Goal: Task Accomplishment & Management: Use online tool/utility

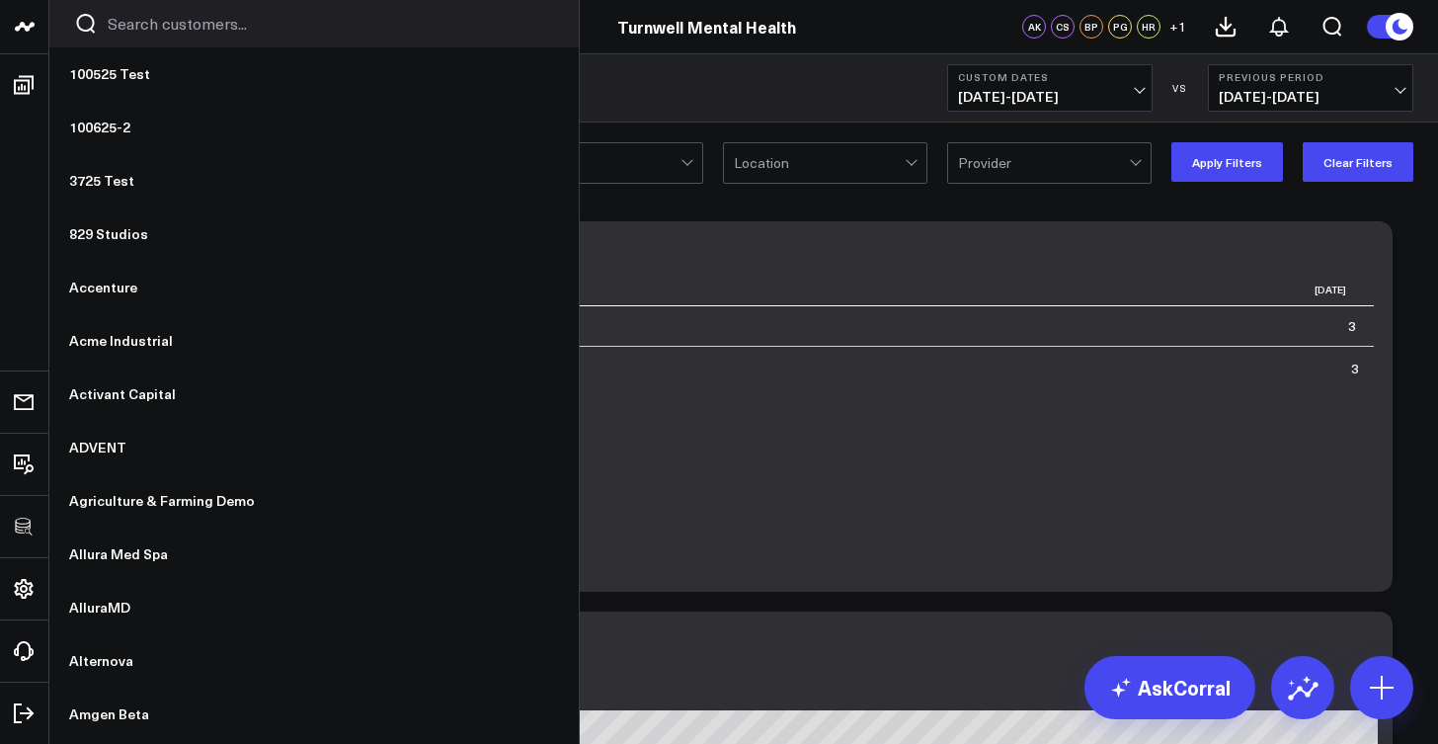
click at [1352, 166] on button "Clear Filters" at bounding box center [1358, 162] width 111 height 40
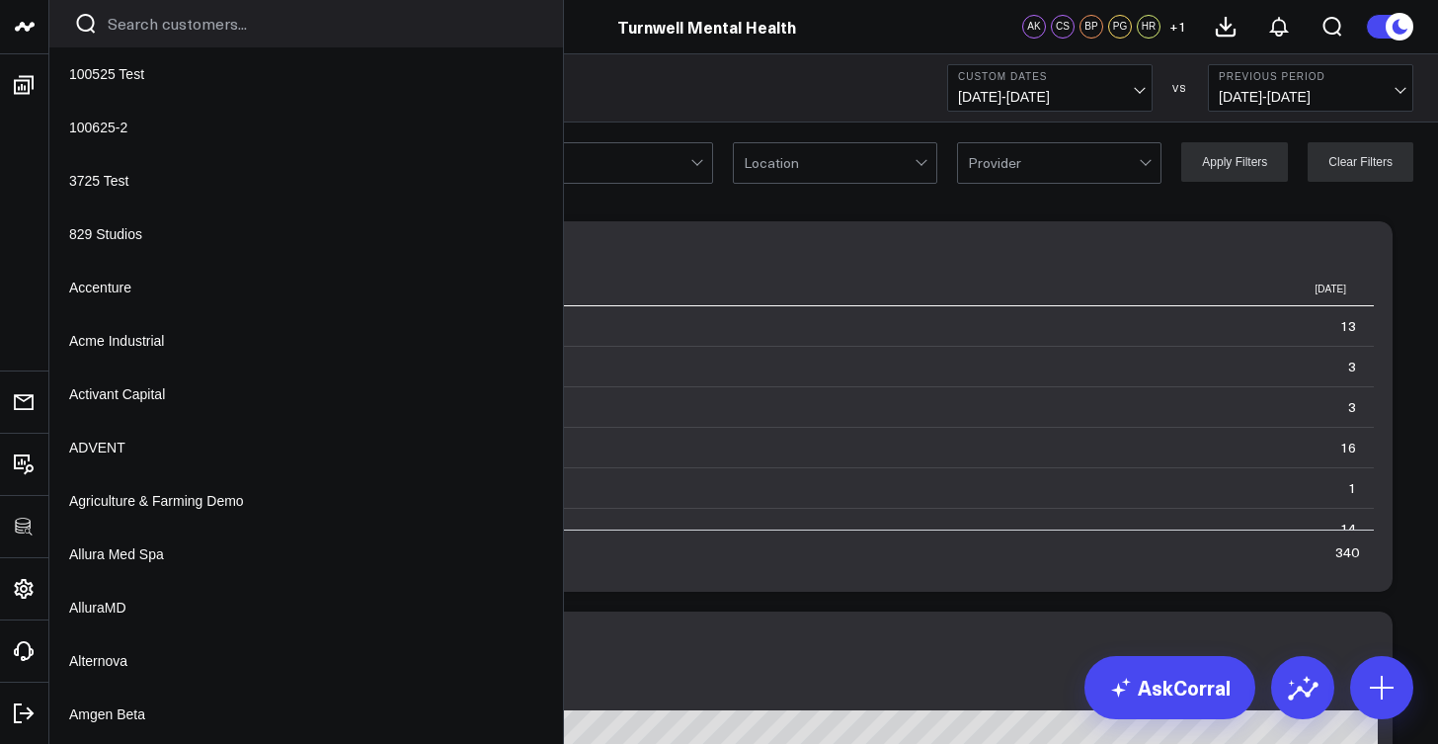
click at [0, 0] on icon at bounding box center [0, 0] width 0 height 0
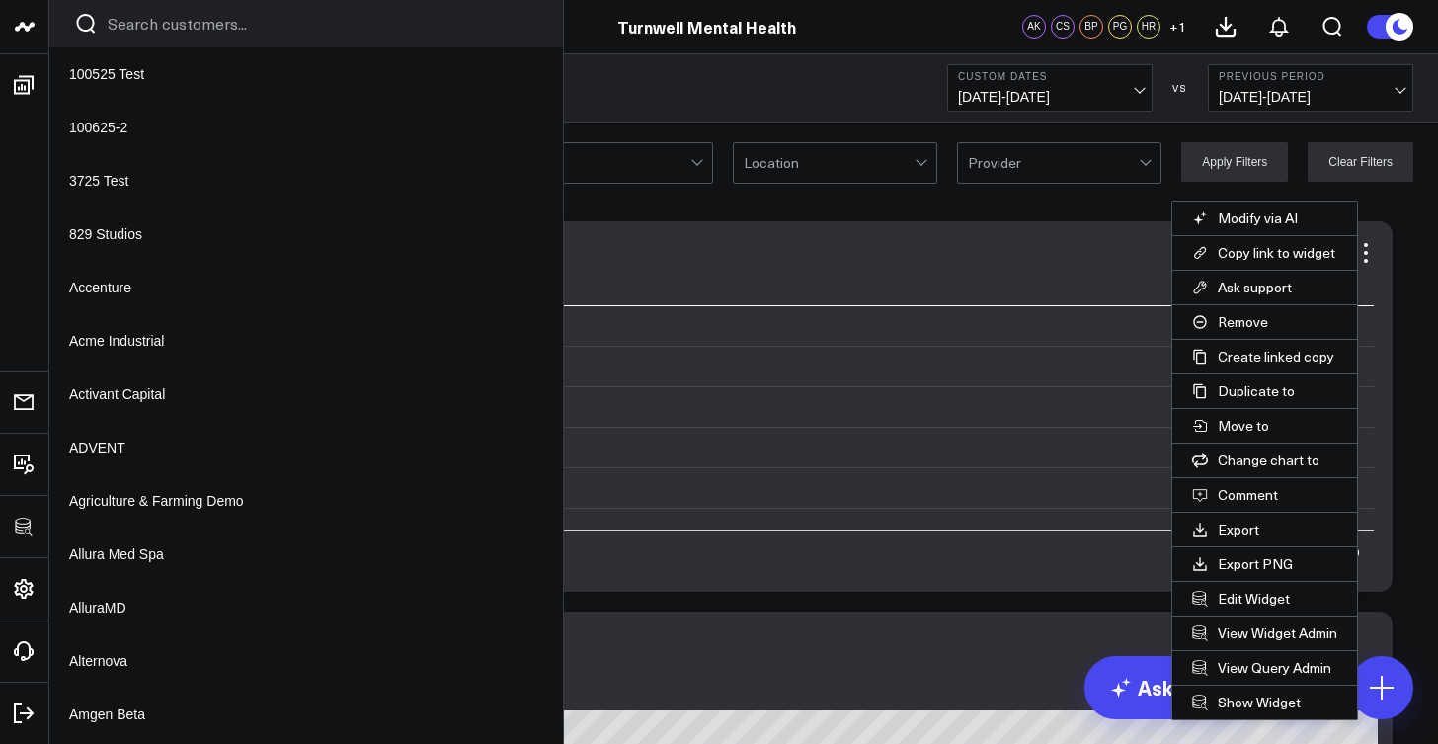
click at [1249, 600] on button "Edit Widget" at bounding box center [1264, 599] width 185 height 34
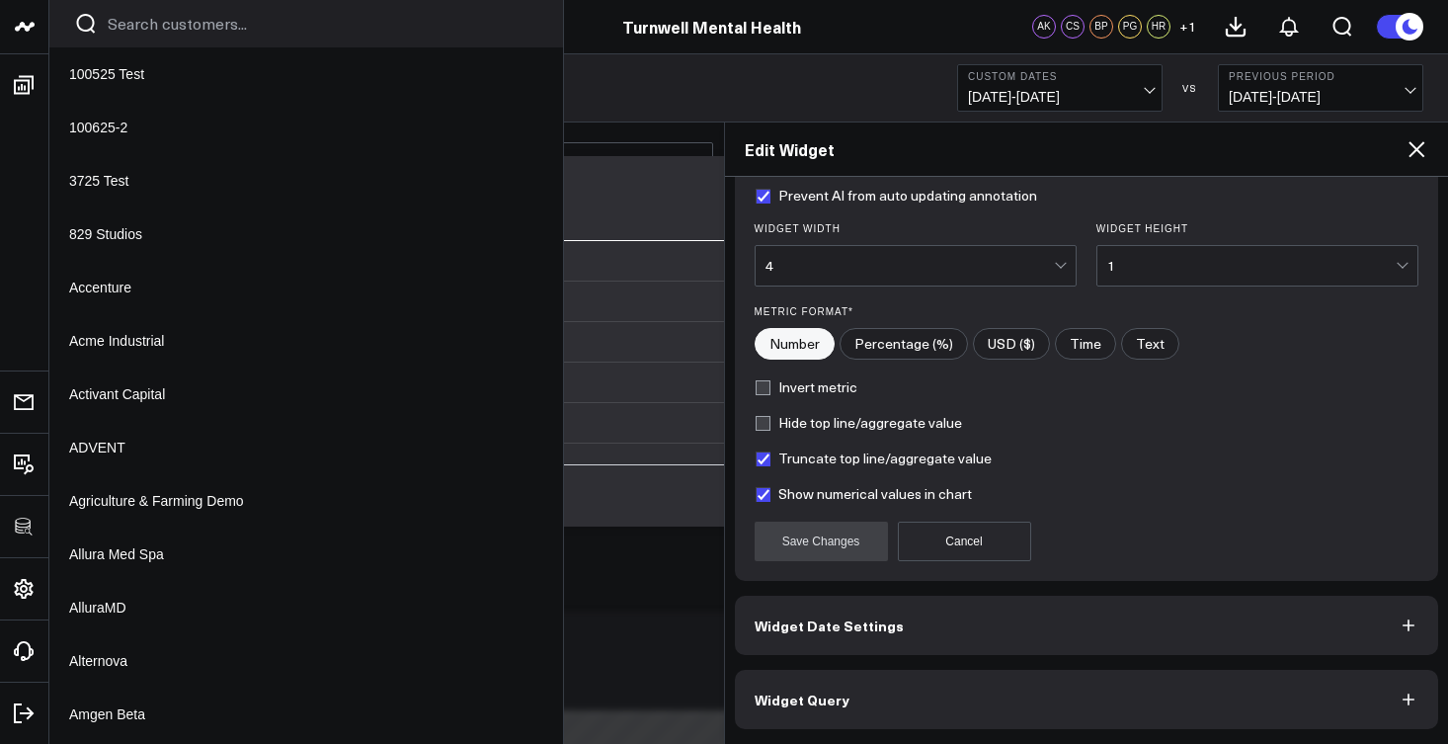
scroll to position [245, 0]
click at [977, 705] on button "Widget Query" at bounding box center [1087, 699] width 704 height 59
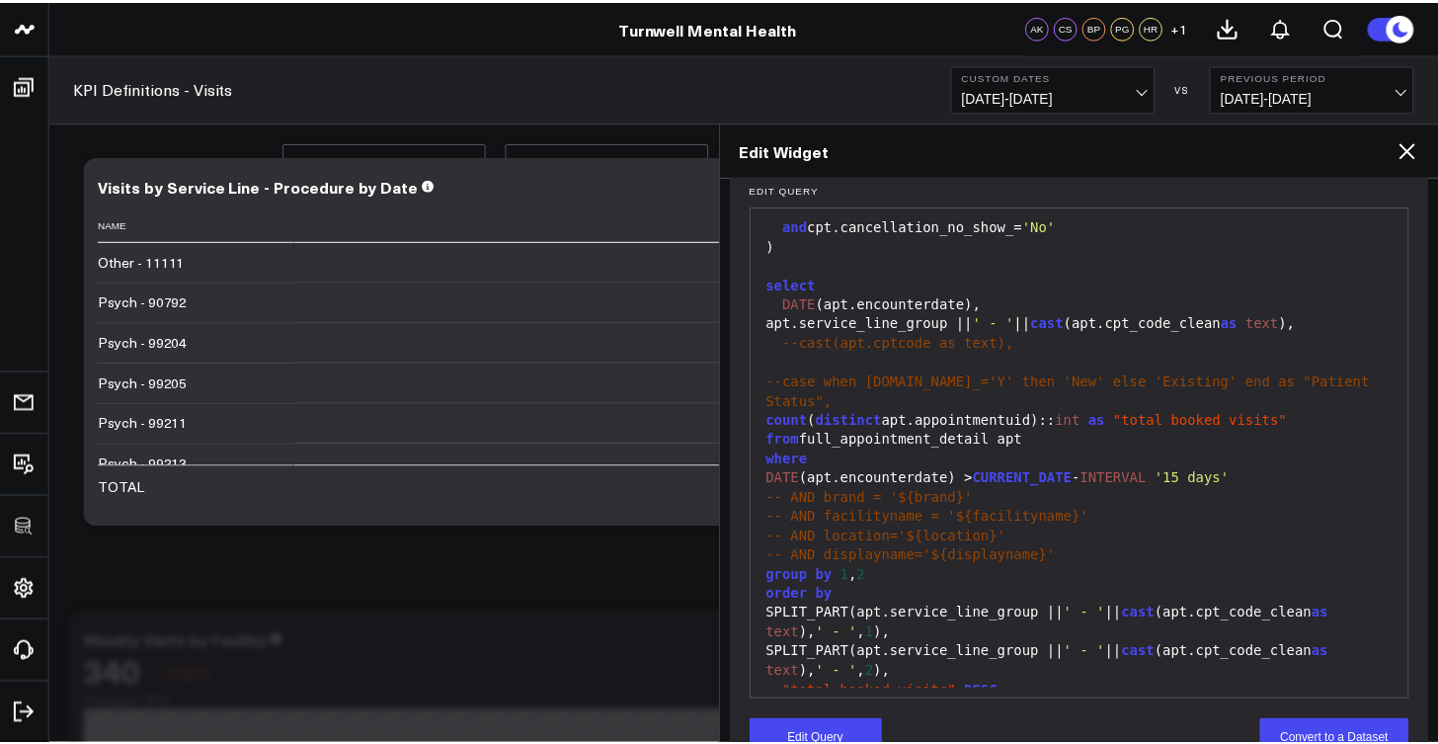
scroll to position [699, 0]
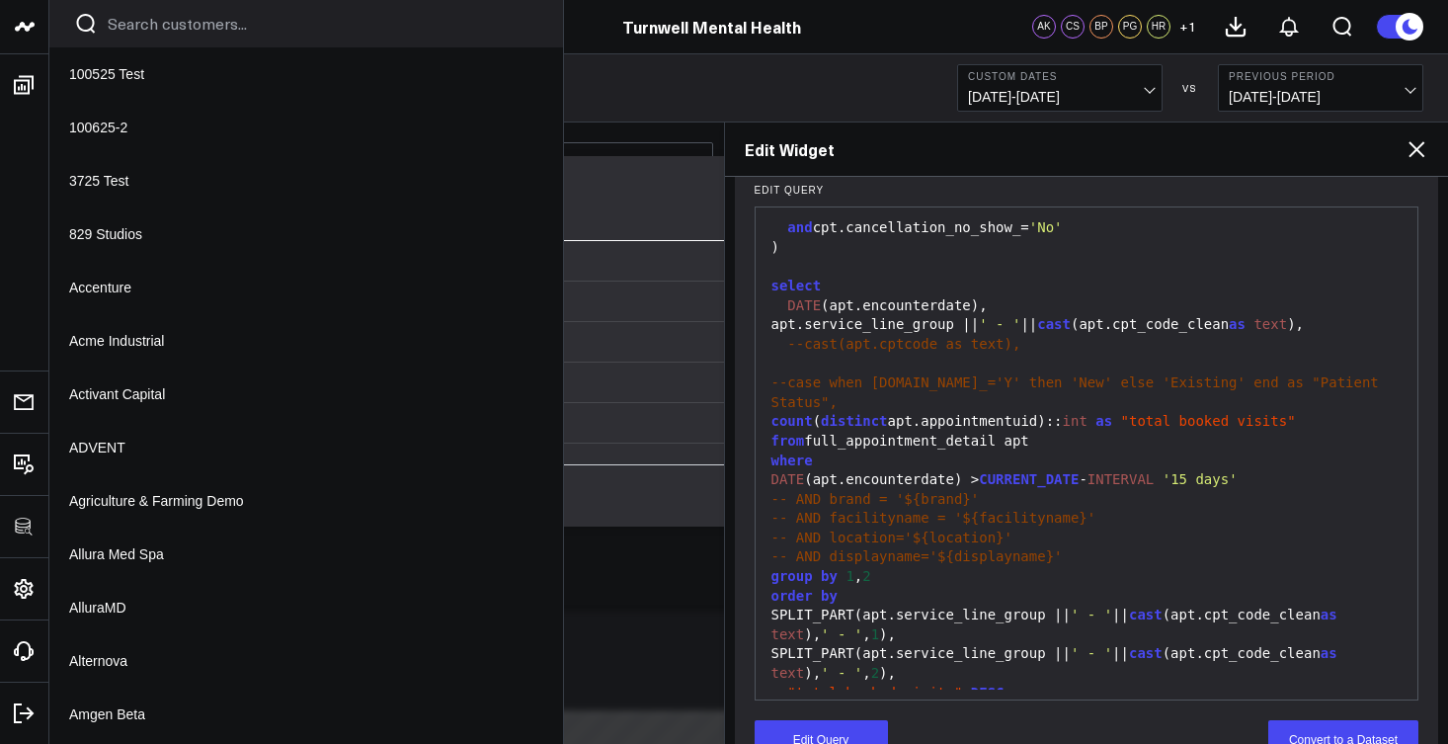
click at [1416, 145] on icon at bounding box center [1417, 149] width 24 height 24
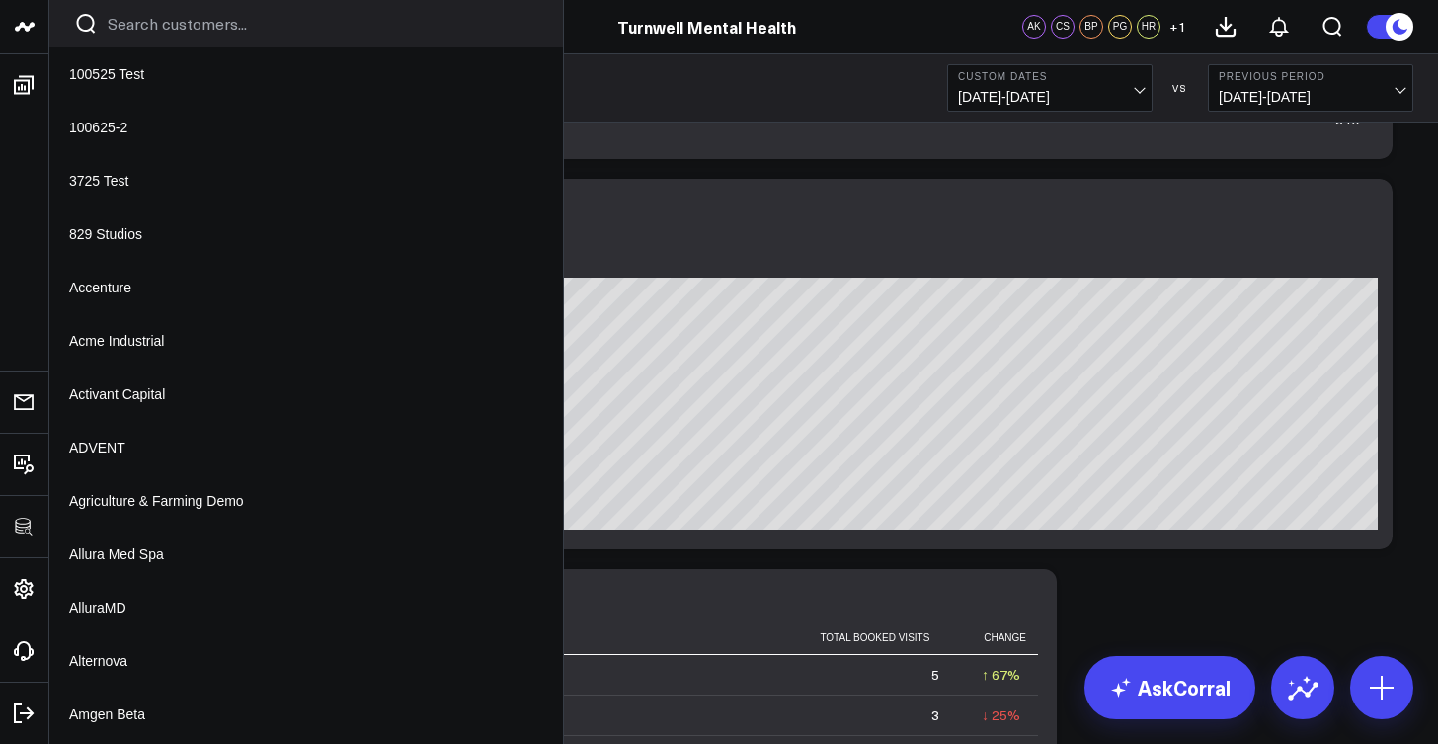
scroll to position [2, 0]
click at [1137, 79] on b "Custom Dates" at bounding box center [1050, 77] width 184 height 12
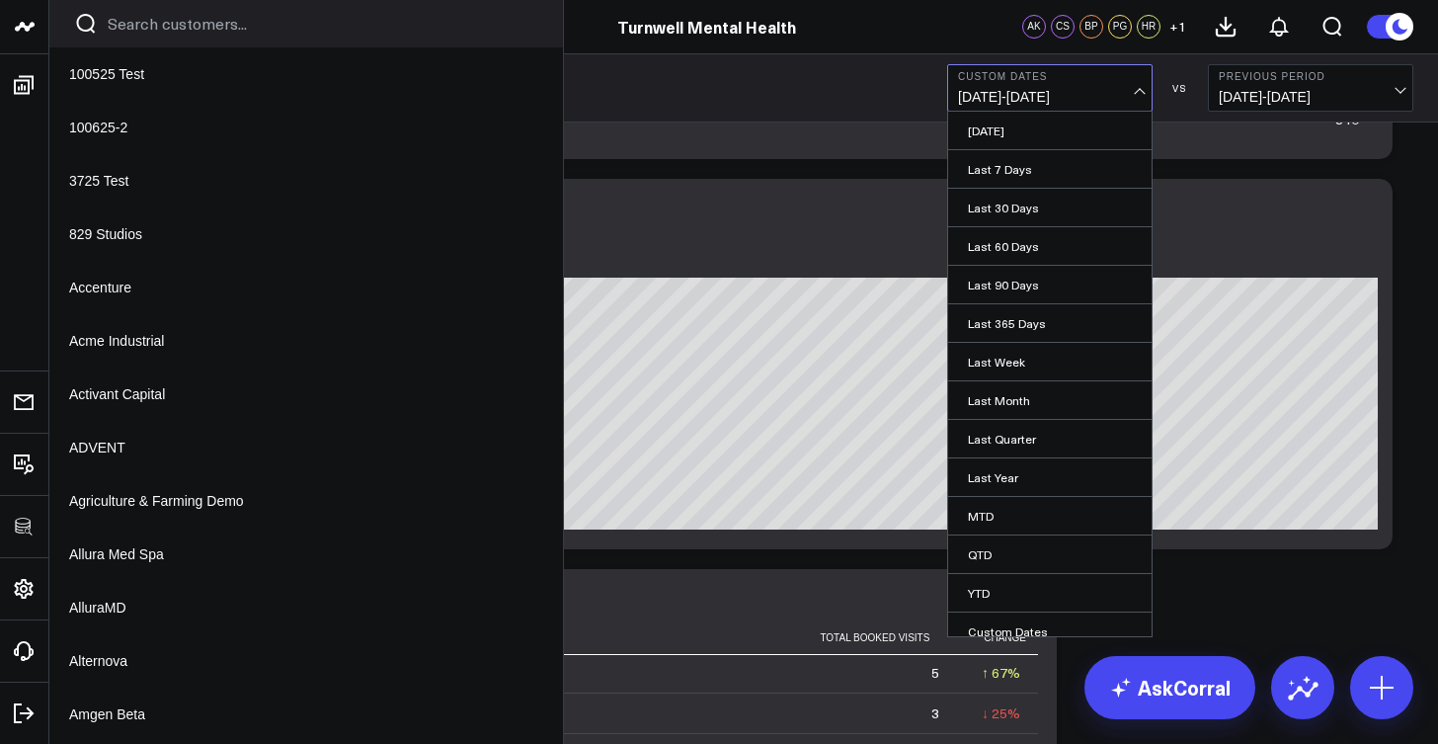
click at [858, 76] on div "KPI Definitions - Visits Custom Dates 10/01/25 - 10/01/25 Yesterday Last 7 Days…" at bounding box center [743, 88] width 1389 height 68
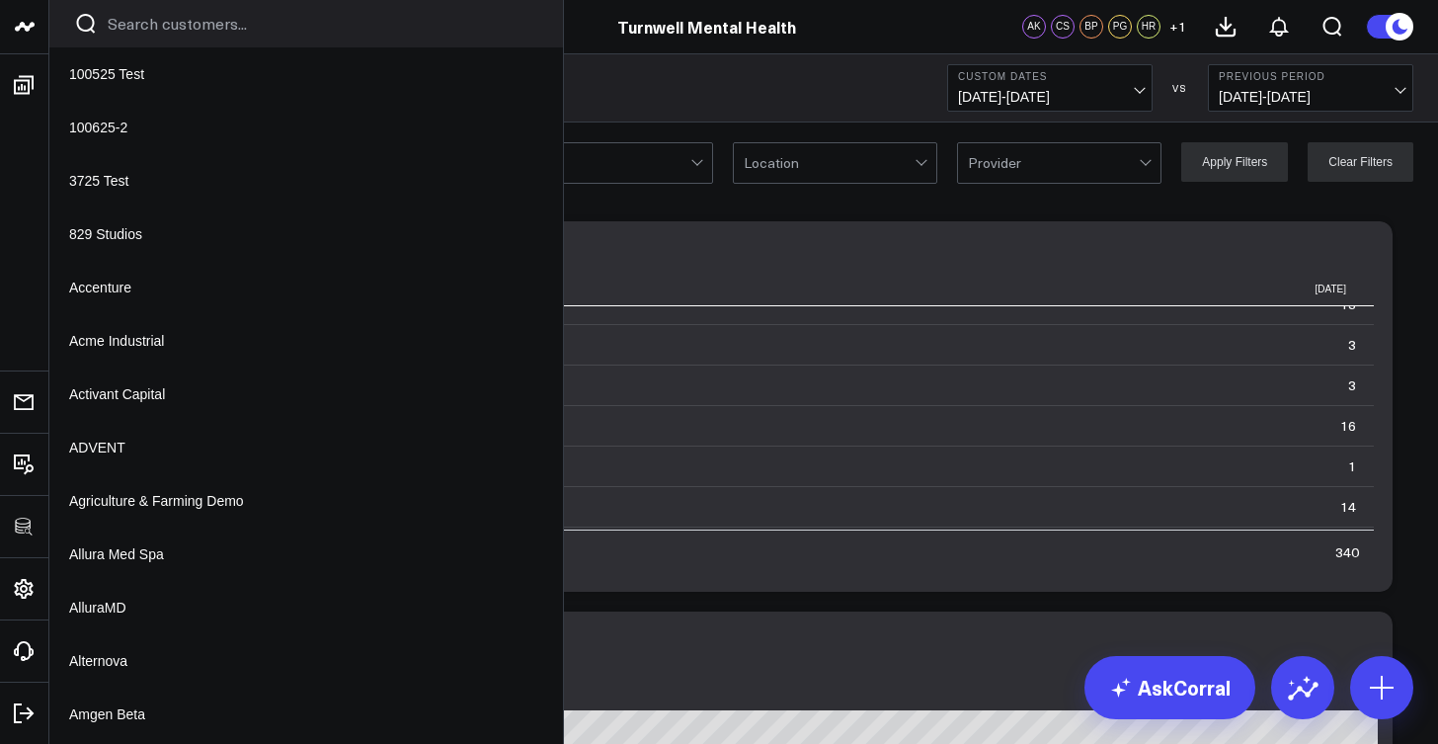
scroll to position [0, 0]
click at [871, 168] on div at bounding box center [829, 163] width 171 height 40
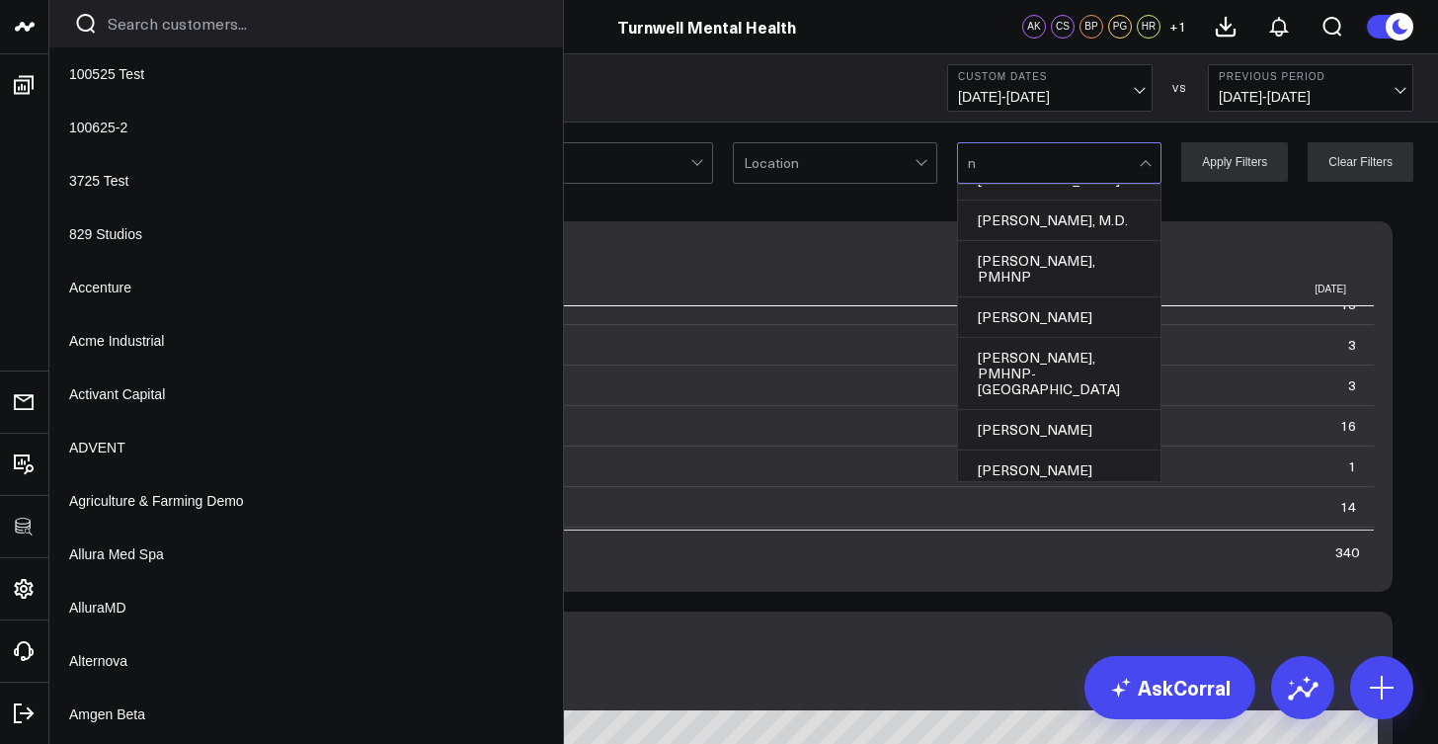
scroll to position [825, 0]
type input "ne"
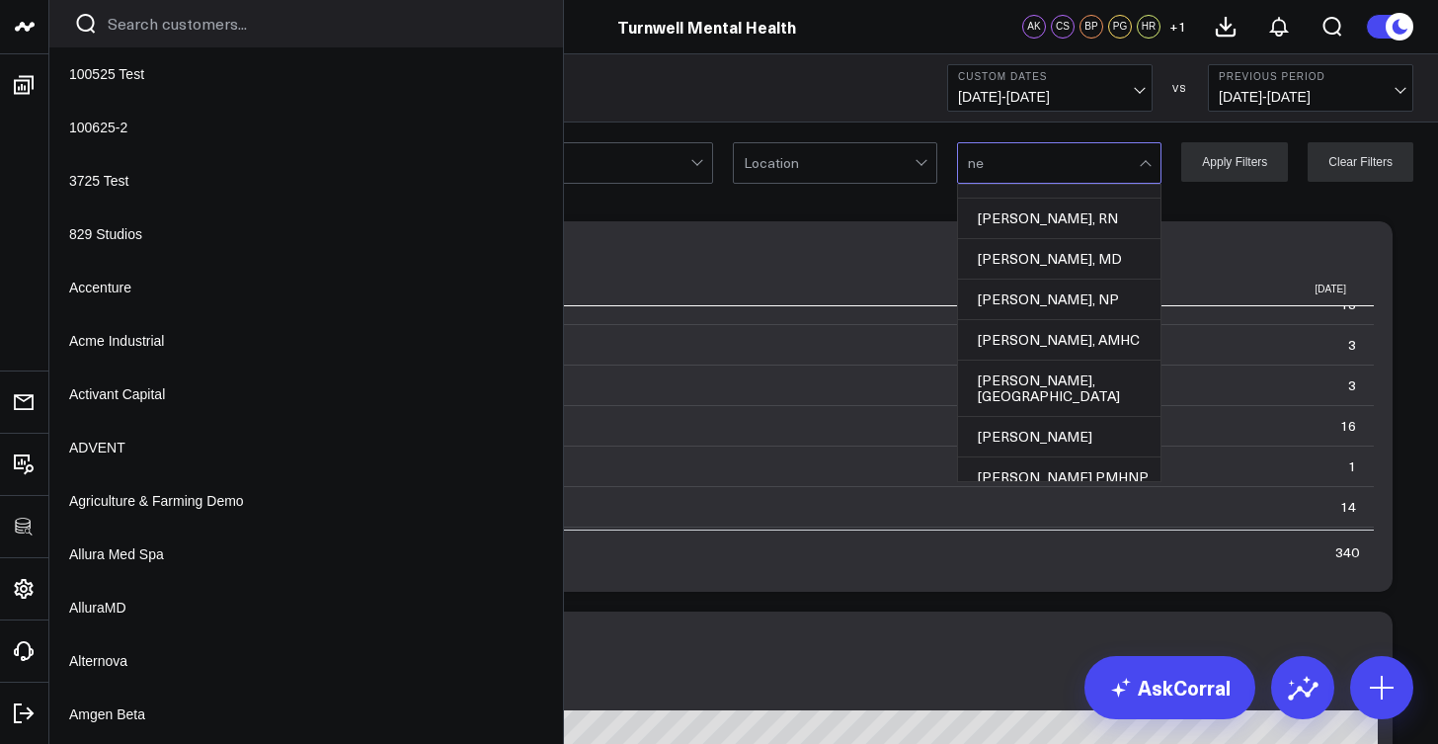
click at [1070, 327] on div "[PERSON_NAME], AMHC" at bounding box center [1059, 340] width 202 height 40
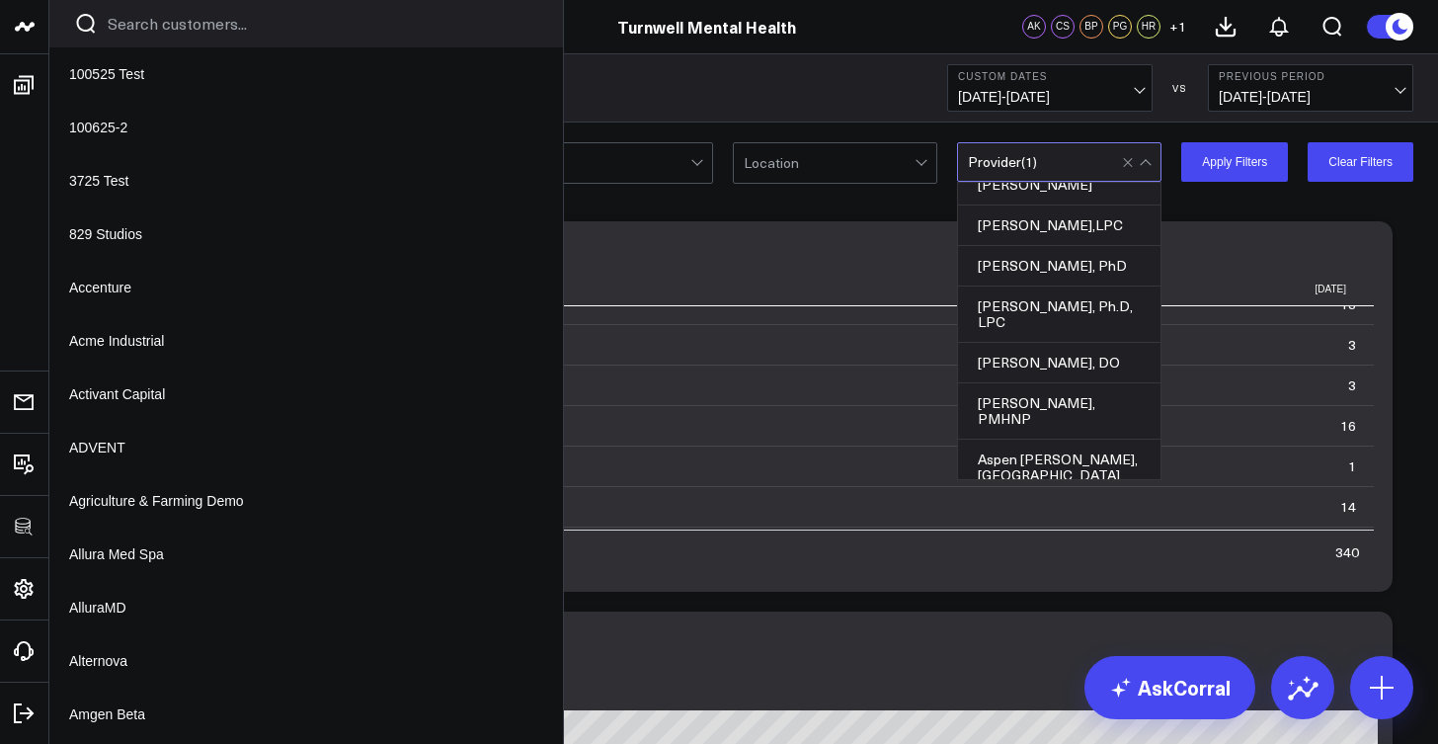
click at [1260, 165] on button "Apply Filters" at bounding box center [1234, 162] width 107 height 40
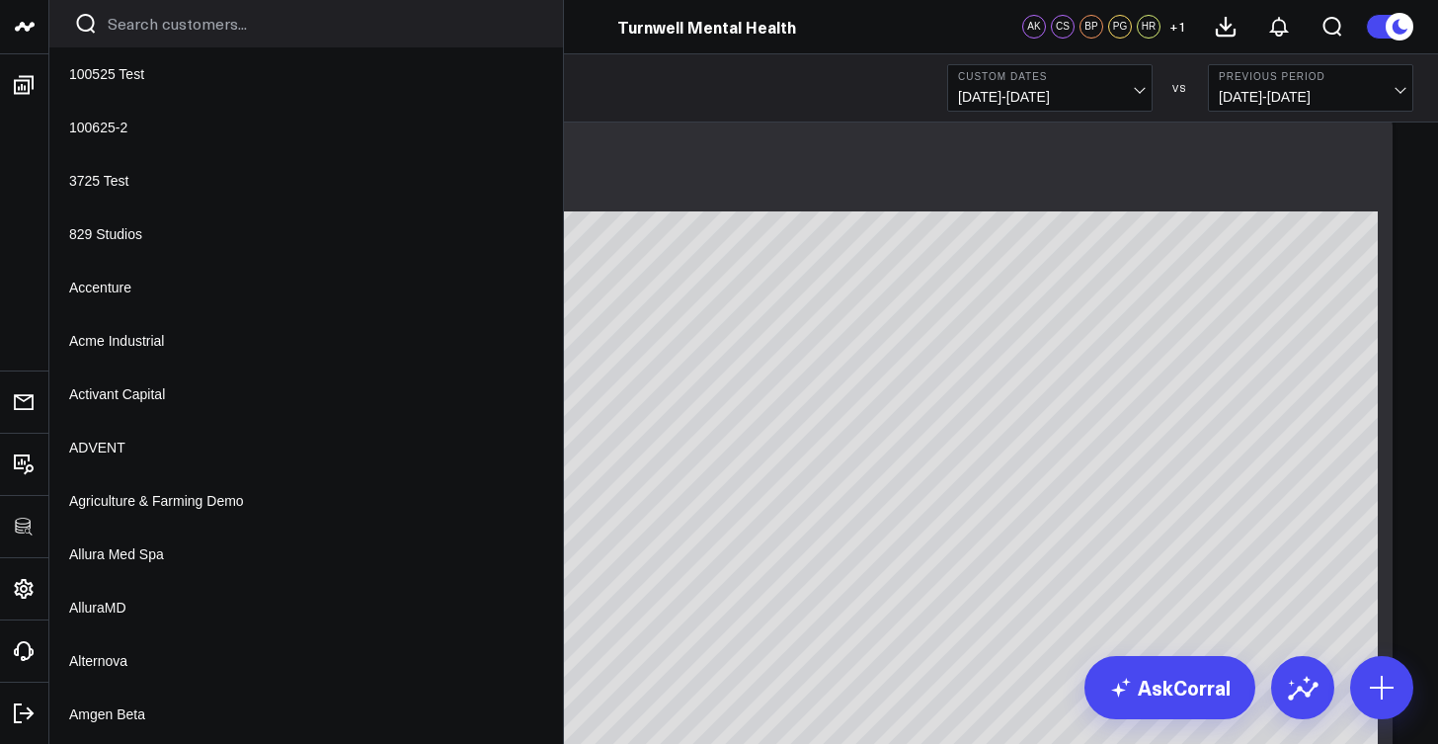
scroll to position [1270, 0]
